Goal: Task Accomplishment & Management: Use online tool/utility

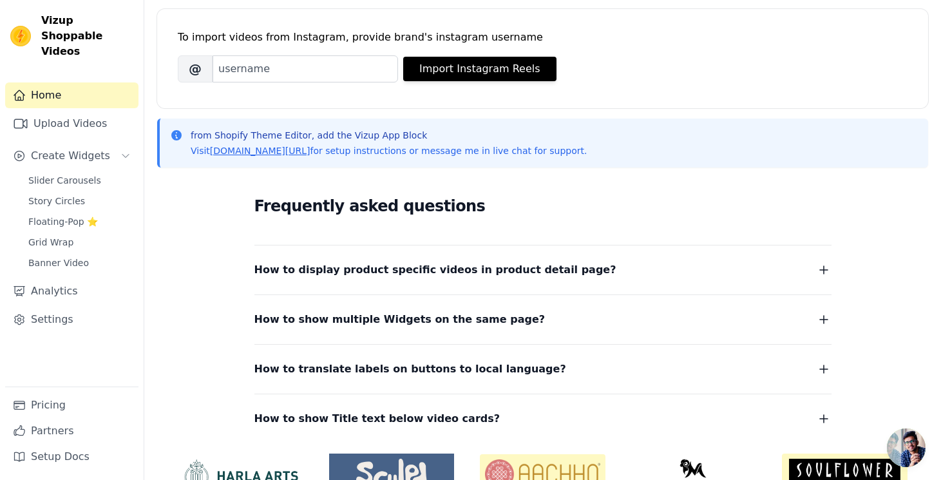
scroll to position [243, 0]
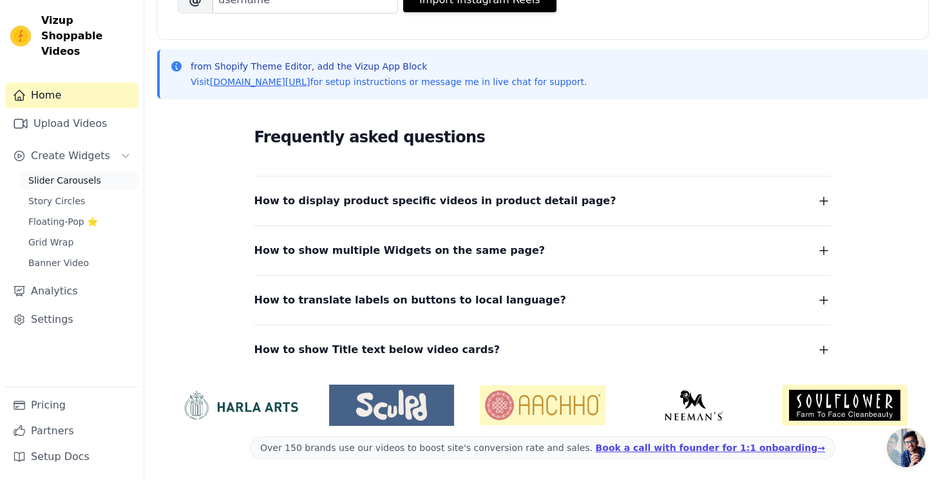
click at [65, 174] on span "Slider Carousels" at bounding box center [64, 180] width 73 height 13
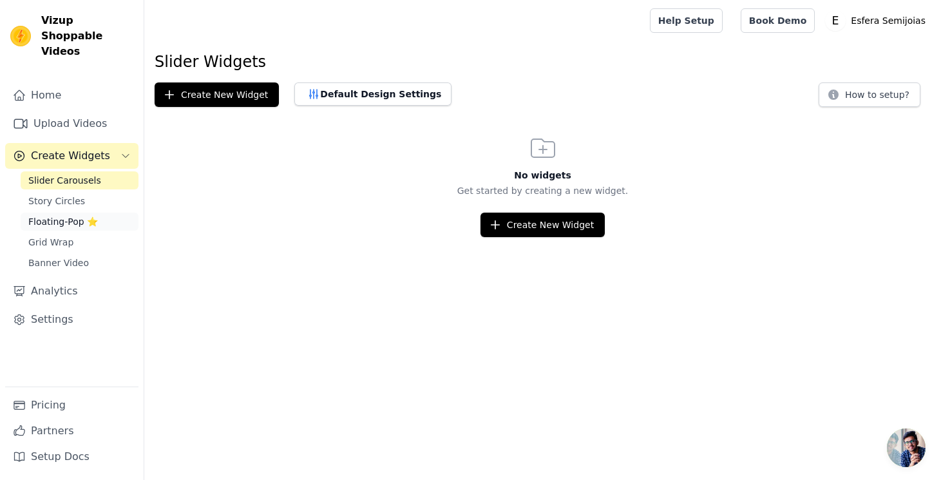
click at [56, 215] on span "Floating-Pop ⭐" at bounding box center [63, 221] width 70 height 13
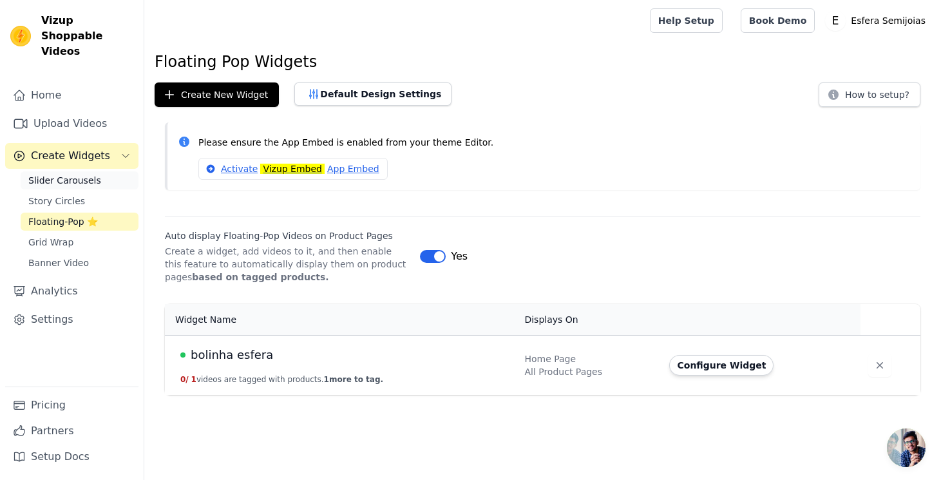
click at [61, 171] on link "Slider Carousels" at bounding box center [80, 180] width 118 height 18
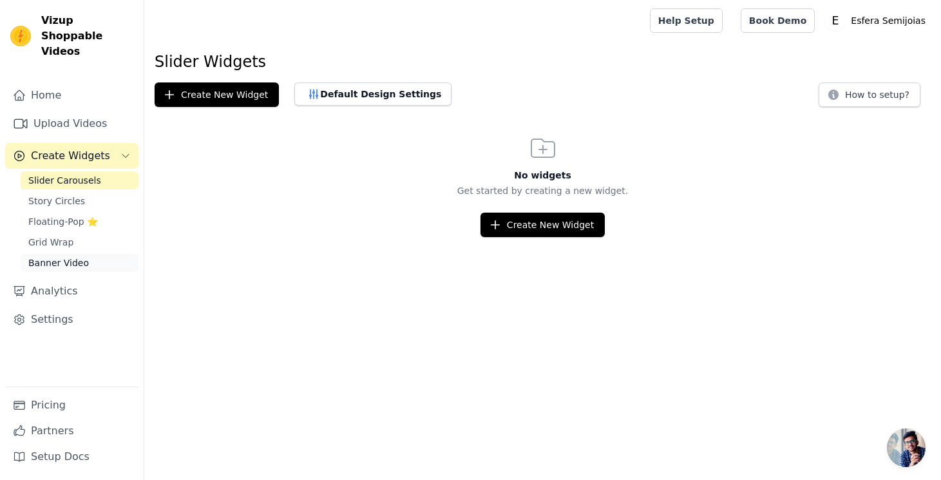
click at [52, 256] on span "Banner Video" at bounding box center [58, 262] width 61 height 13
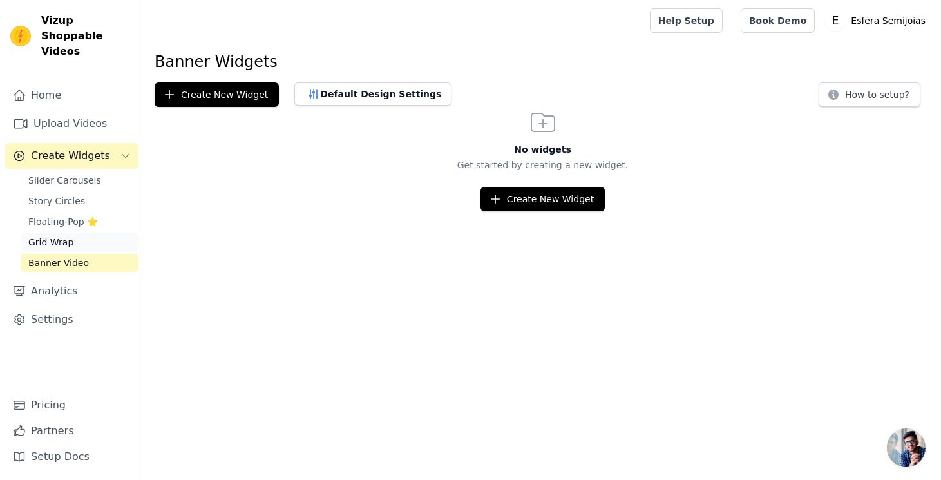
click at [54, 236] on span "Grid Wrap" at bounding box center [50, 242] width 45 height 13
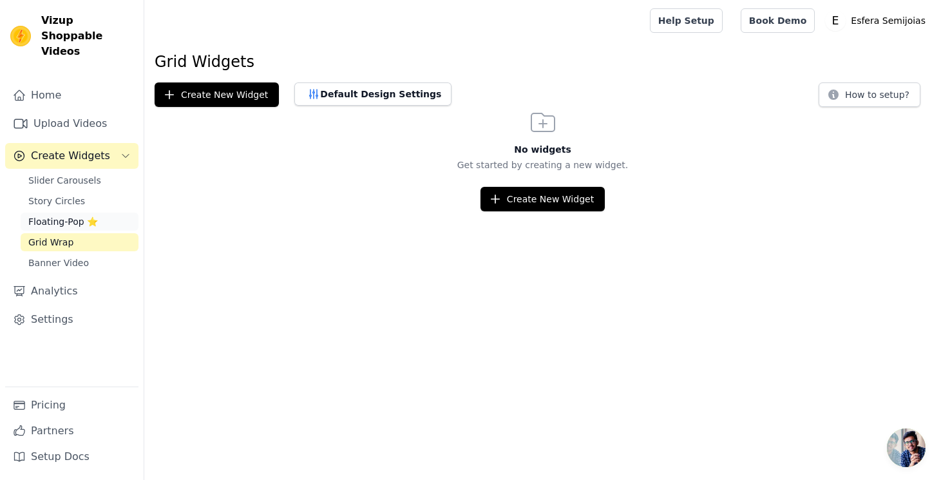
click at [58, 215] on span "Floating-Pop ⭐" at bounding box center [63, 221] width 70 height 13
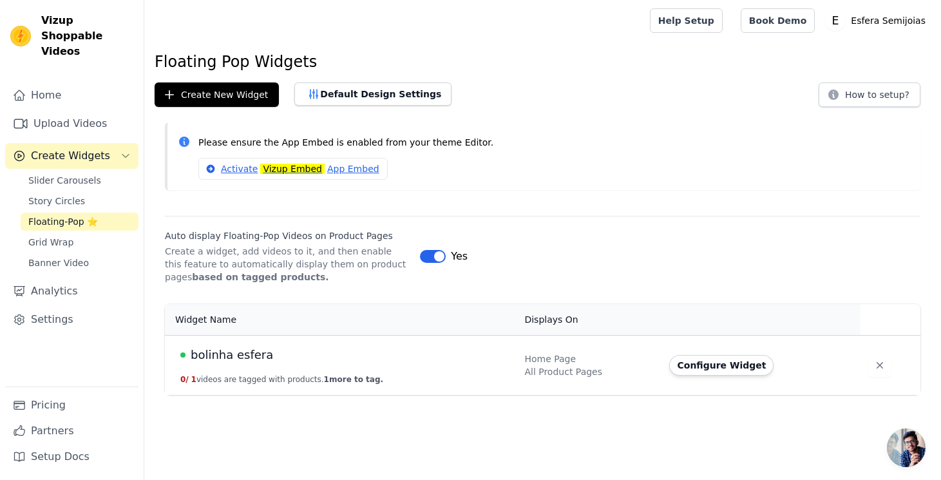
click at [229, 358] on span "bolinha esfera" at bounding box center [232, 355] width 82 height 18
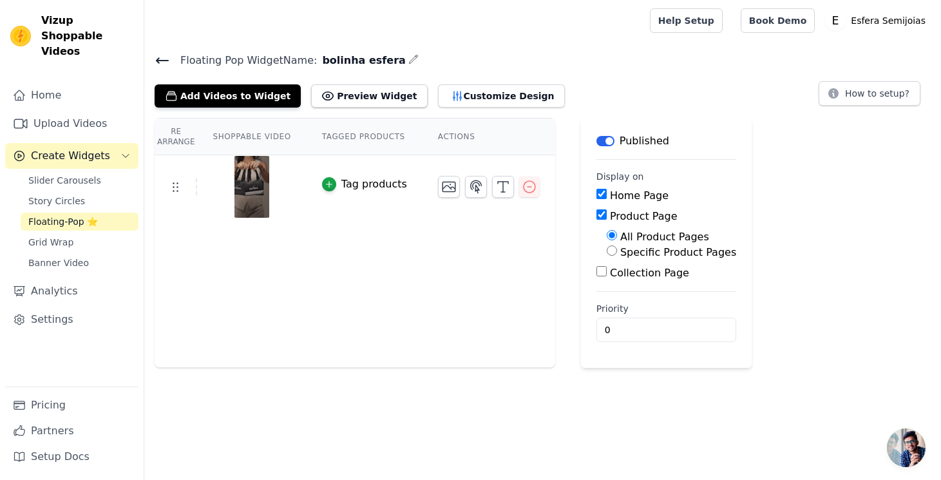
click at [160, 62] on icon at bounding box center [162, 60] width 15 height 15
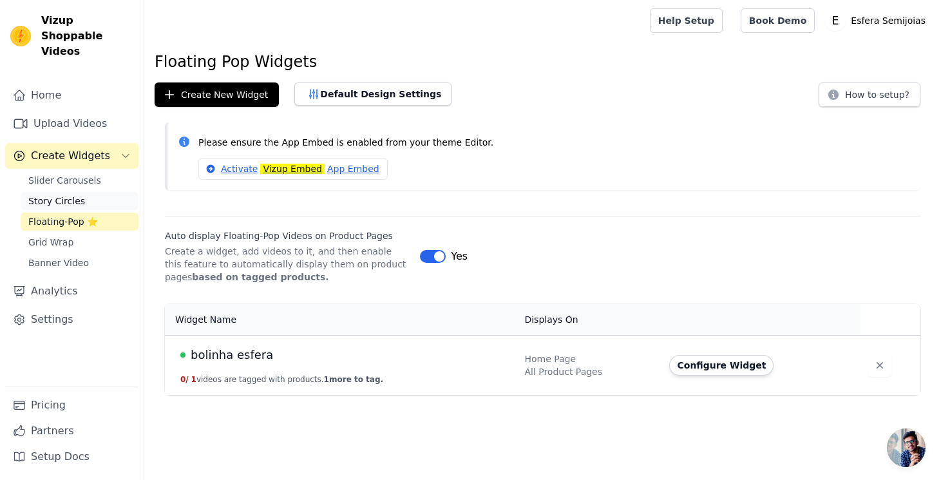
click at [66, 195] on span "Story Circles" at bounding box center [56, 201] width 57 height 13
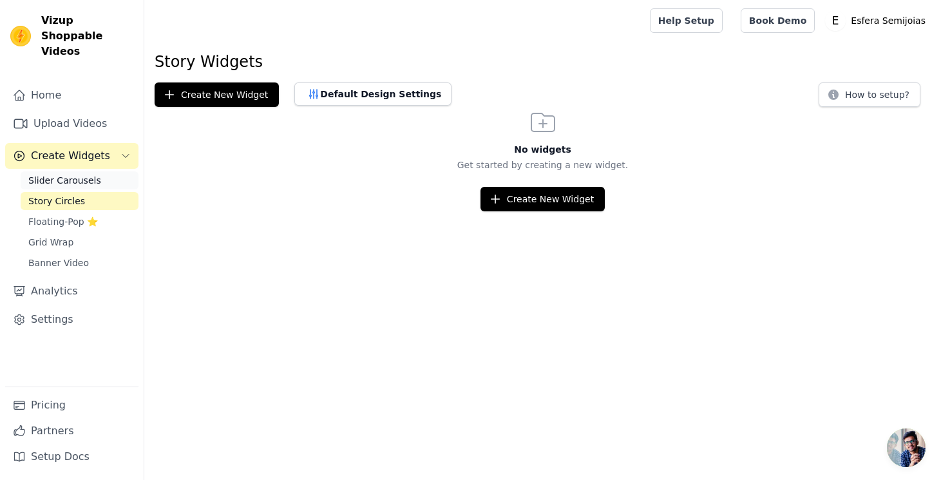
click at [73, 174] on span "Slider Carousels" at bounding box center [64, 180] width 73 height 13
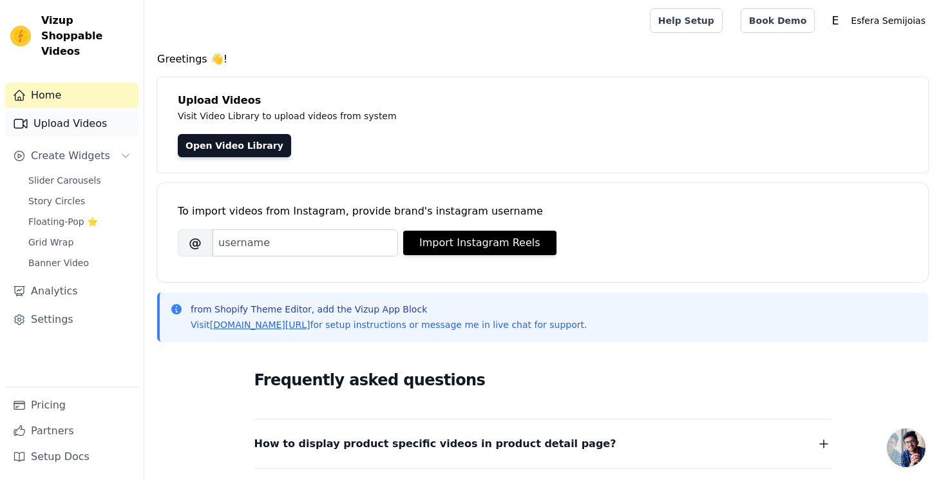
click at [72, 112] on link "Upload Videos" at bounding box center [71, 124] width 133 height 26
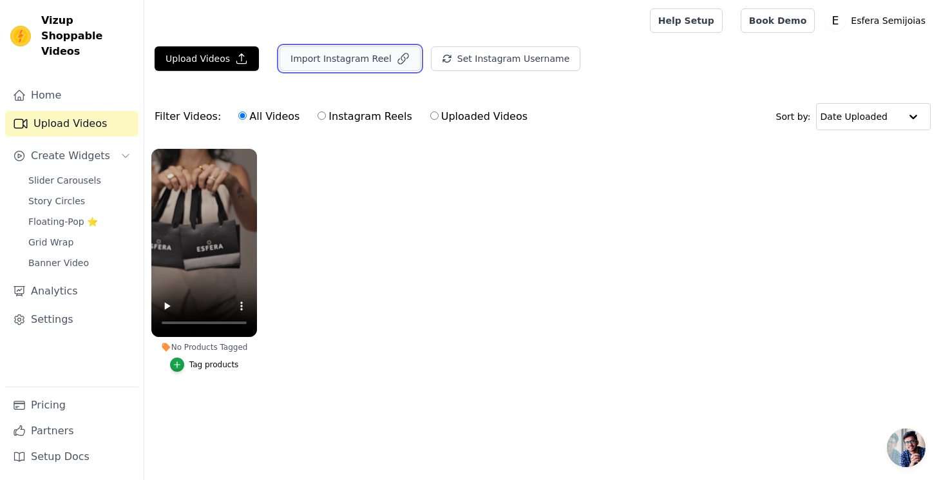
click at [339, 62] on button "Import Instagram Reel" at bounding box center [350, 58] width 141 height 24
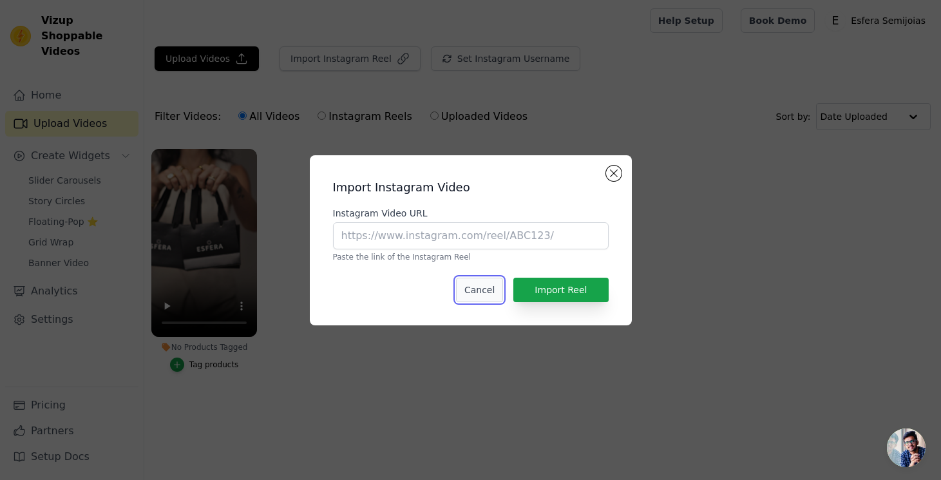
click at [485, 285] on button "Cancel" at bounding box center [479, 290] width 47 height 24
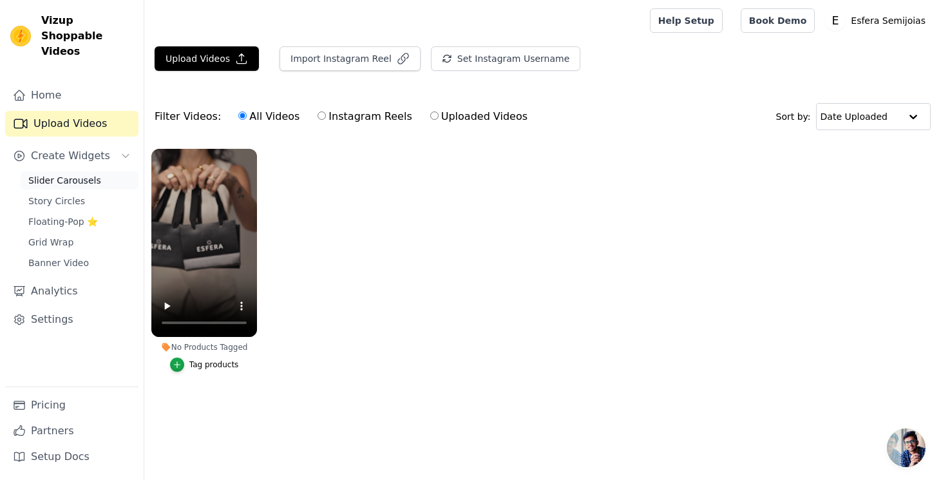
click at [62, 174] on span "Slider Carousels" at bounding box center [64, 180] width 73 height 13
